Goal: Task Accomplishment & Management: Manage account settings

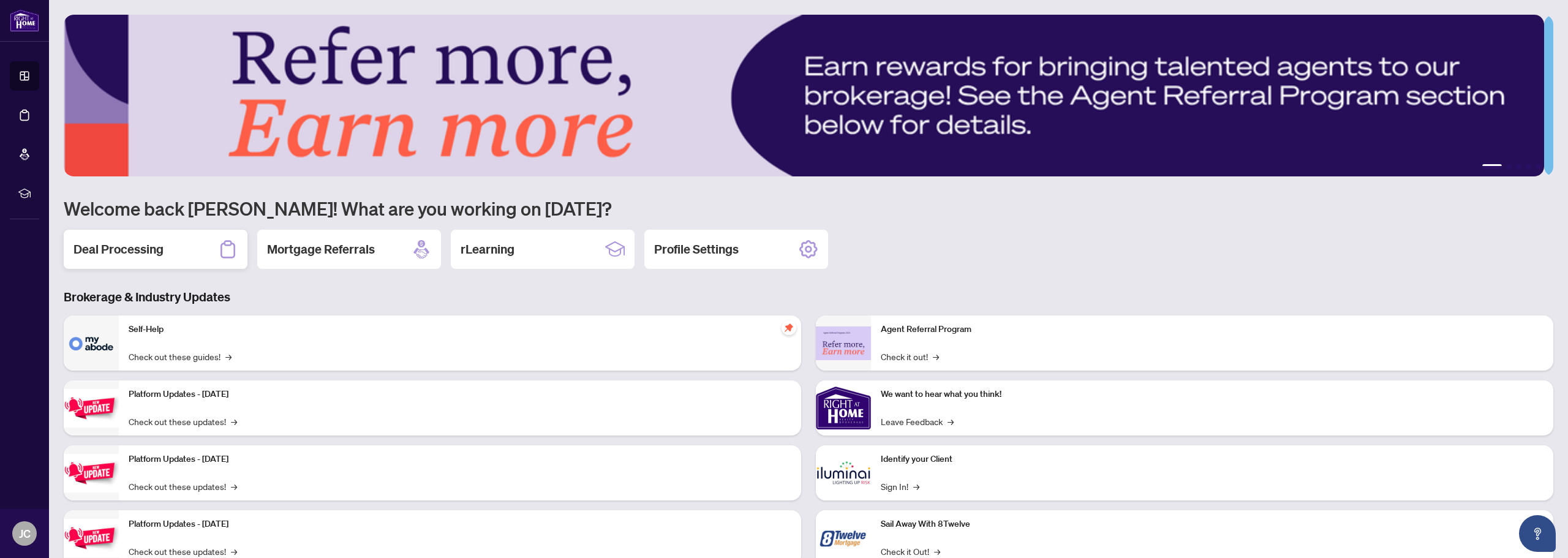
click at [151, 248] on h2 "Deal Processing" at bounding box center [119, 249] width 90 height 17
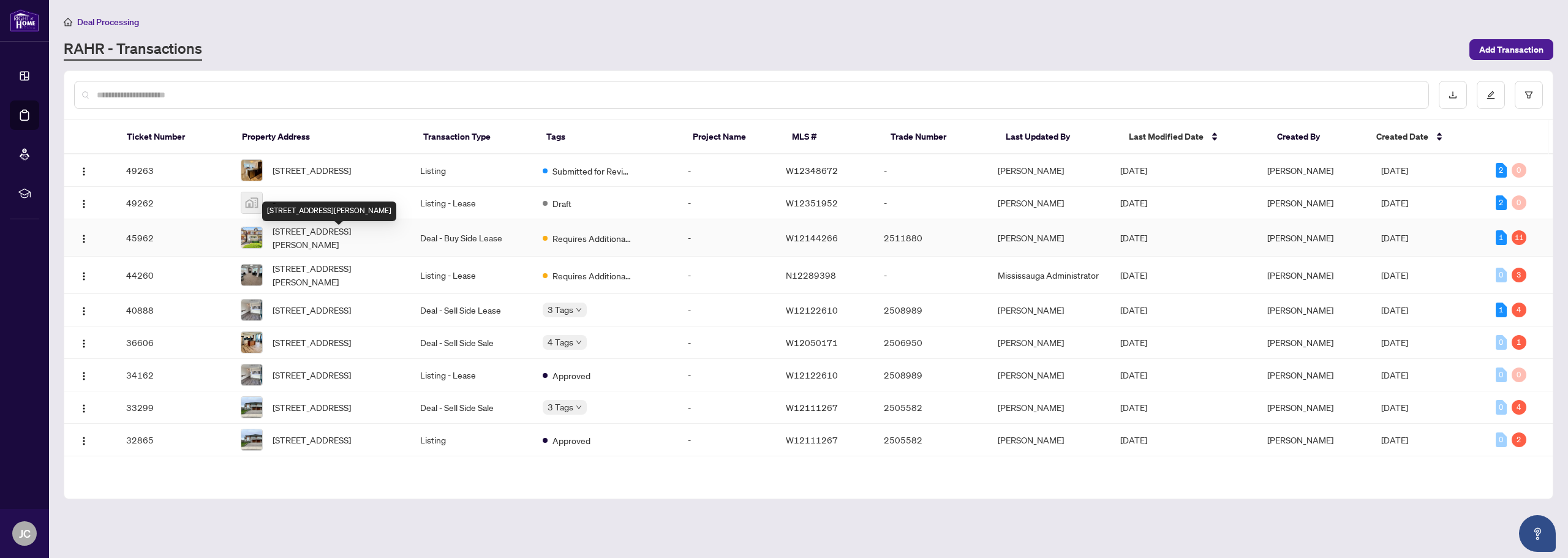
click at [302, 243] on span "[STREET_ADDRESS][PERSON_NAME]" at bounding box center [336, 237] width 128 height 27
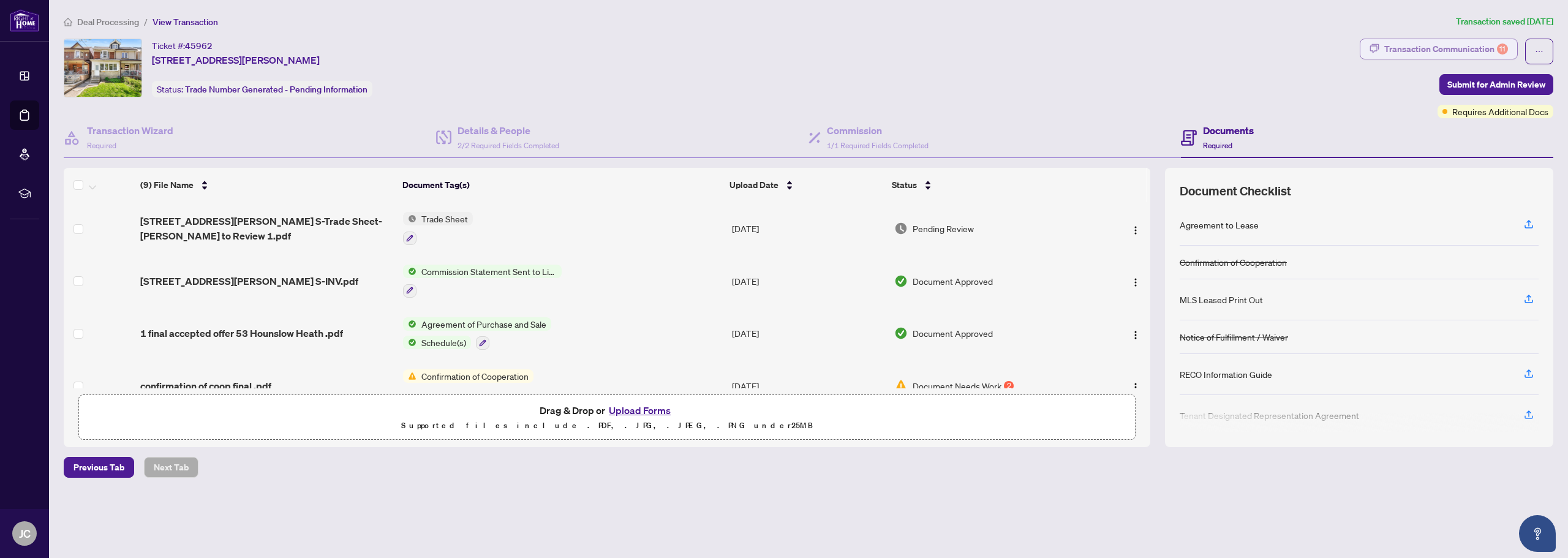
click at [1477, 50] on div "Transaction Communication 11" at bounding box center [1446, 48] width 124 height 20
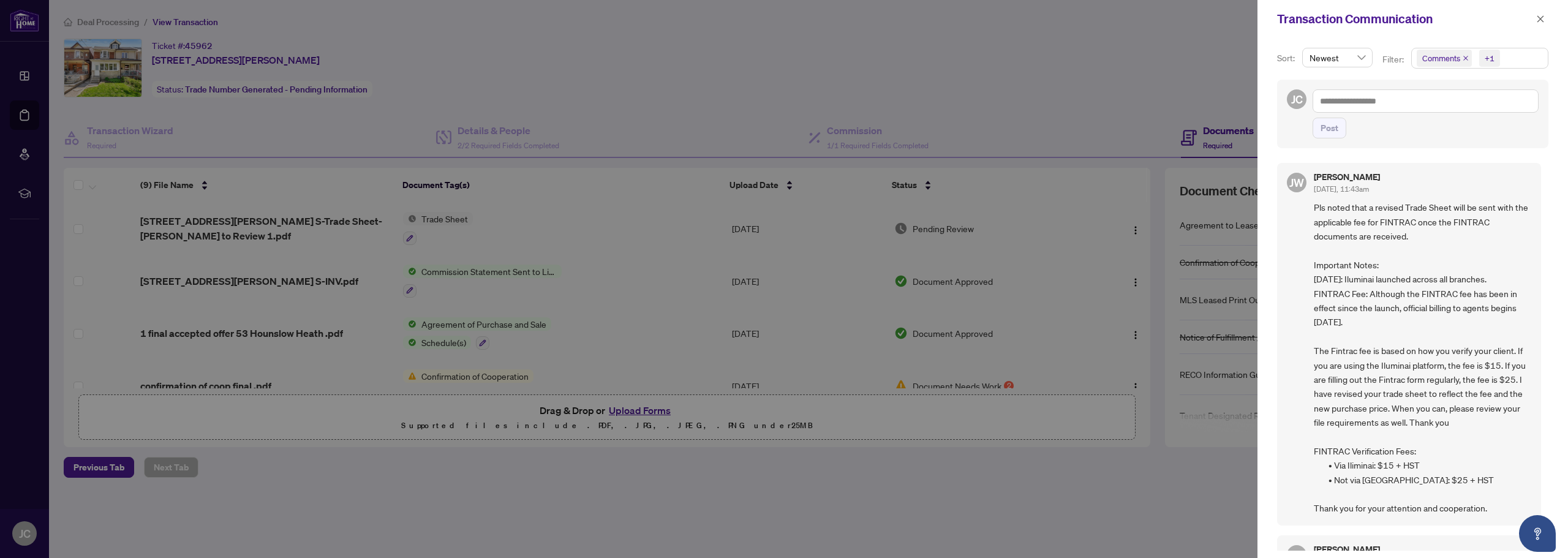
scroll to position [122, 0]
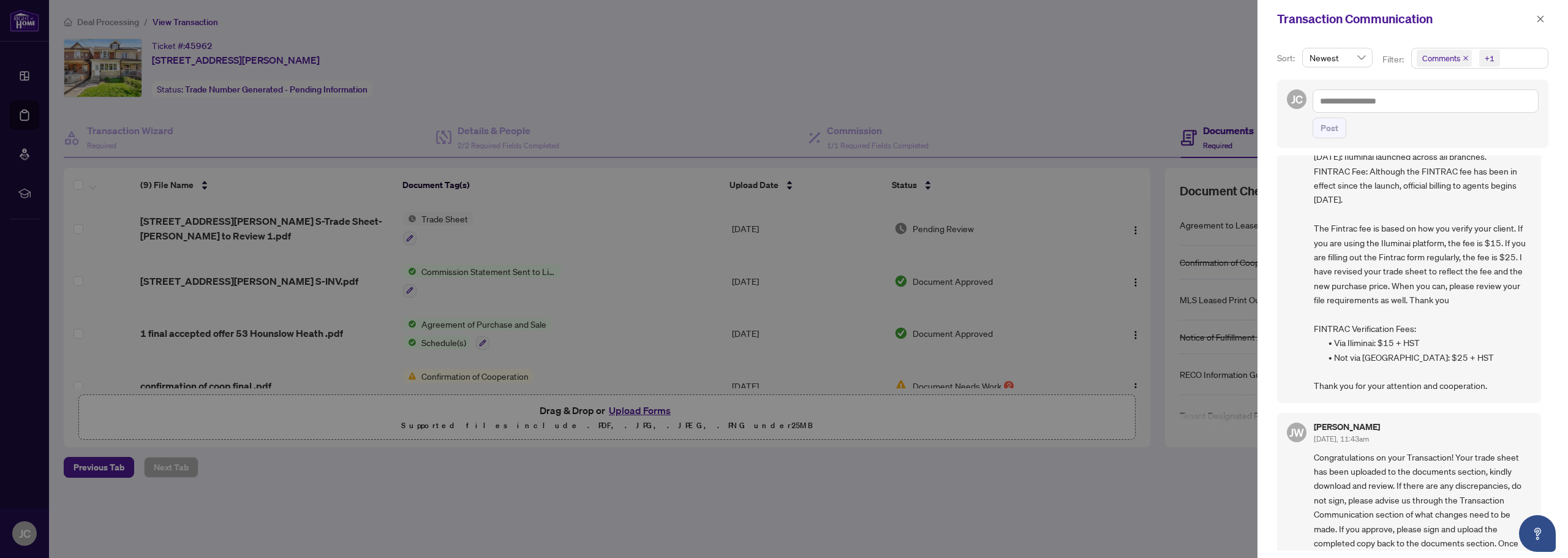
click at [109, 23] on div at bounding box center [784, 279] width 1568 height 558
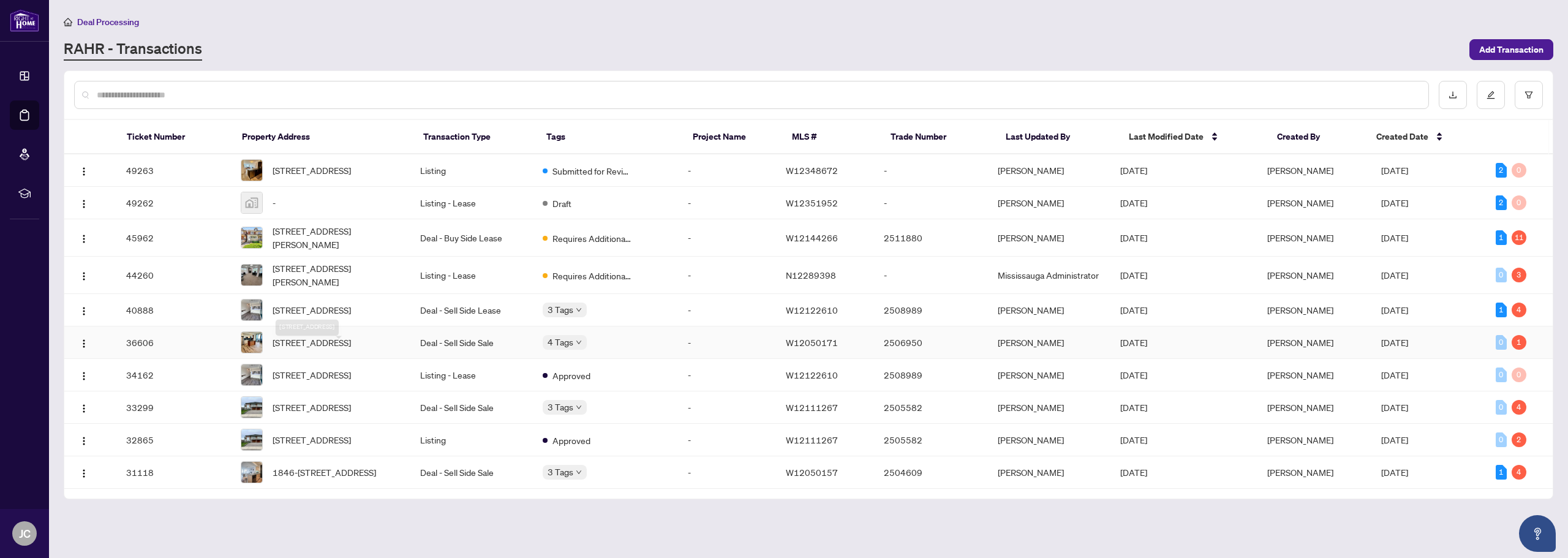
scroll to position [122, 0]
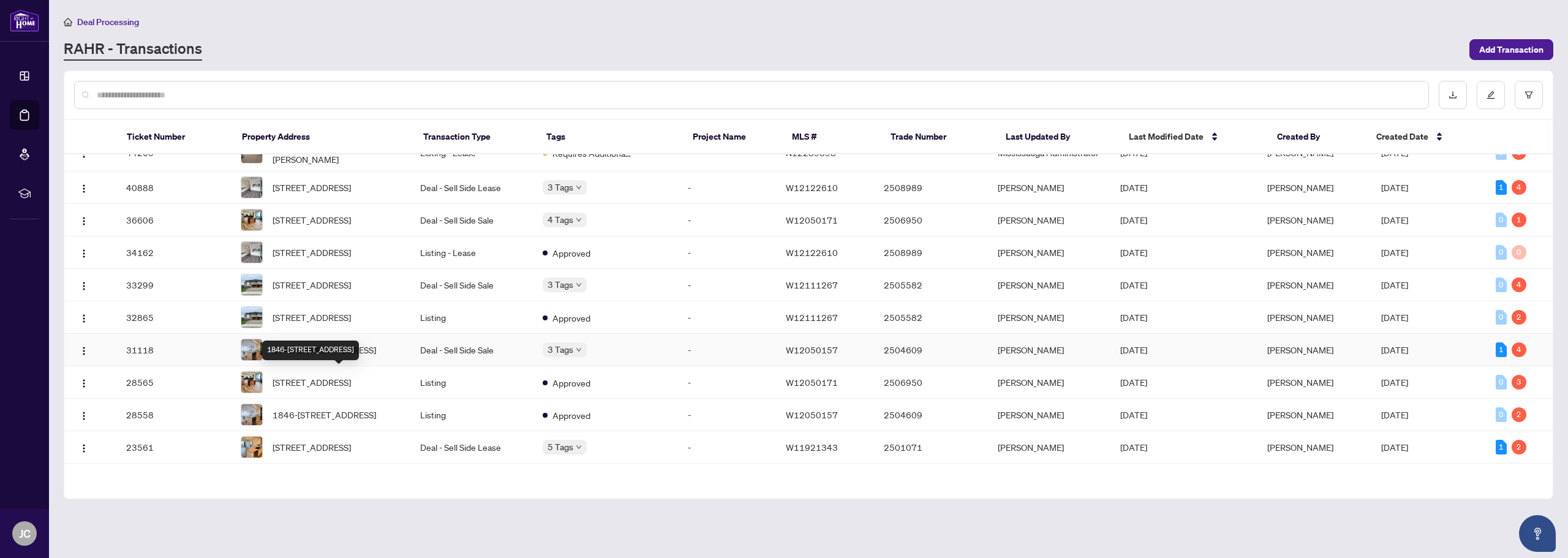
click at [360, 356] on span "1846-[STREET_ADDRESS]" at bounding box center [324, 349] width 103 height 14
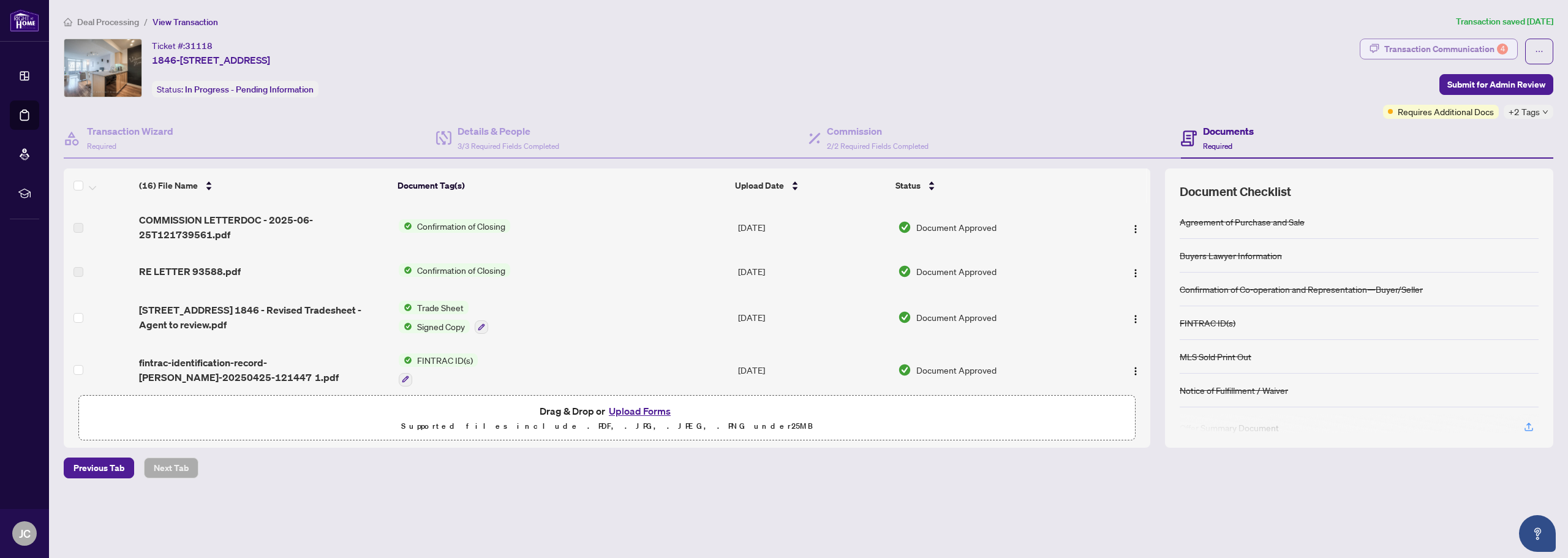
click at [1445, 46] on div "Transaction Communication 4" at bounding box center [1446, 48] width 124 height 20
